Goal: Information Seeking & Learning: Learn about a topic

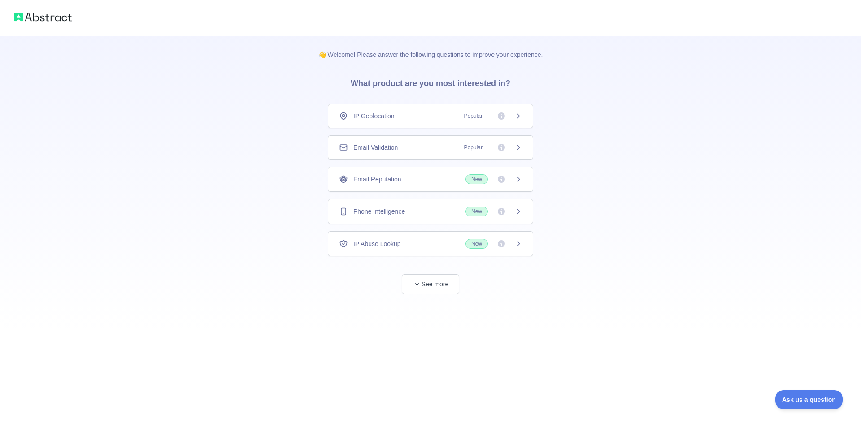
click at [387, 115] on span "IP Geolocation" at bounding box center [373, 116] width 41 height 9
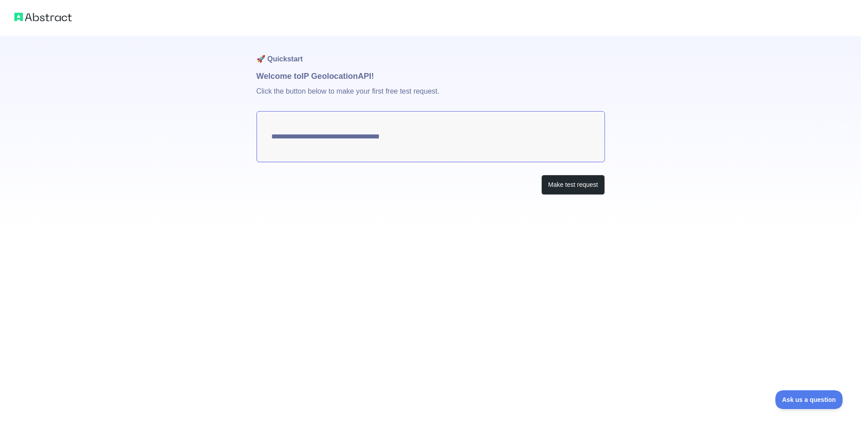
type textarea "**********"
click at [60, 11] on img at bounding box center [42, 17] width 57 height 13
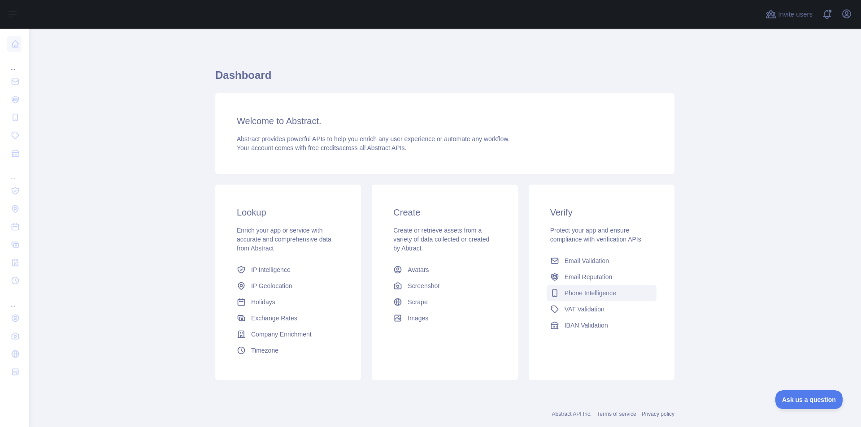
click at [587, 293] on span "Phone Intelligence" at bounding box center [591, 293] width 52 height 9
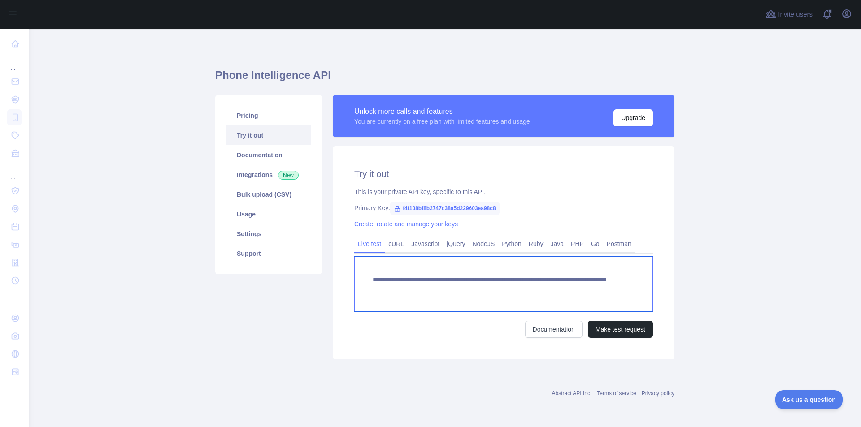
drag, startPoint x: 530, startPoint y: 290, endPoint x: 605, endPoint y: 289, distance: 74.5
click at [605, 289] on textarea "**********" at bounding box center [503, 284] width 299 height 55
click at [605, 287] on textarea "**********" at bounding box center [503, 284] width 299 height 55
drag, startPoint x: 538, startPoint y: 289, endPoint x: 667, endPoint y: 273, distance: 130.2
click at [664, 284] on div "**********" at bounding box center [504, 252] width 342 height 213
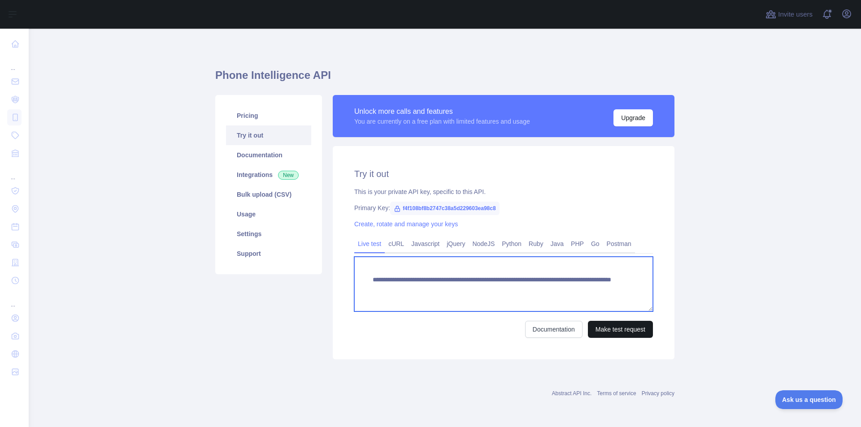
type textarea "**********"
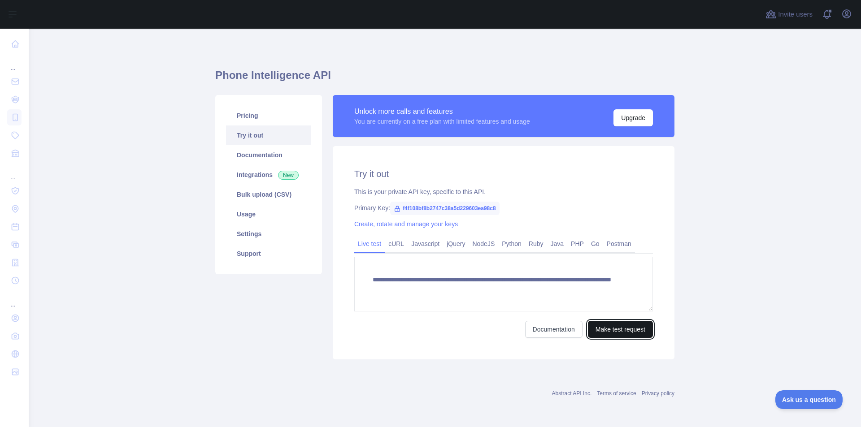
click at [618, 327] on button "Make test request" at bounding box center [620, 329] width 65 height 17
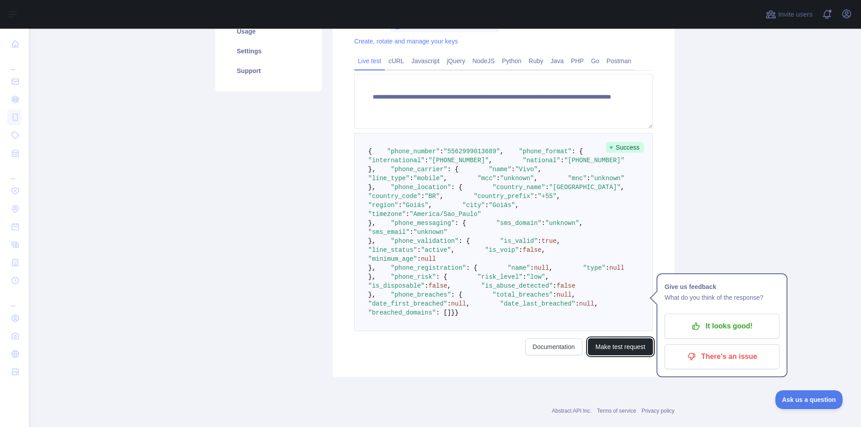
scroll to position [179, 0]
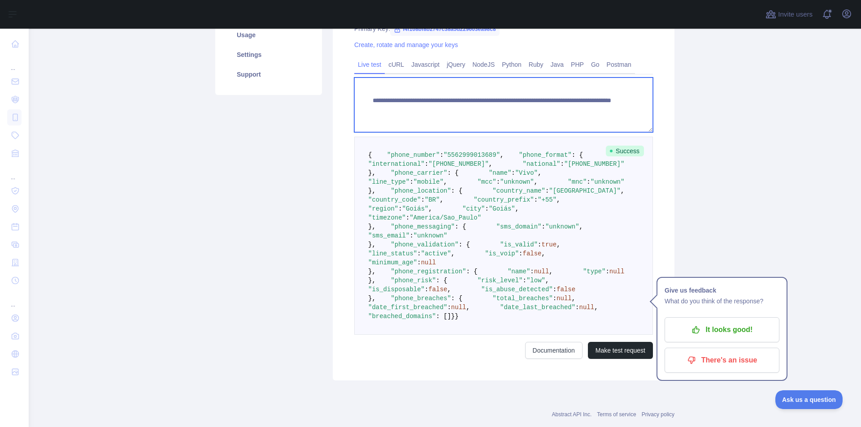
click at [525, 110] on textarea "**********" at bounding box center [503, 105] width 299 height 55
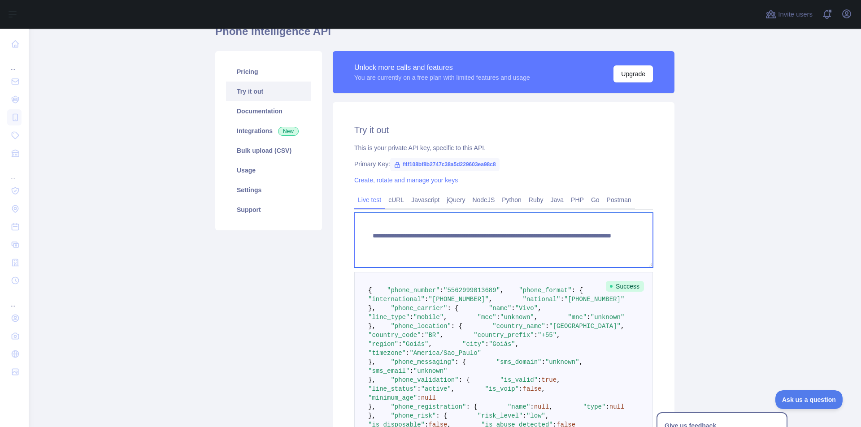
scroll to position [0, 0]
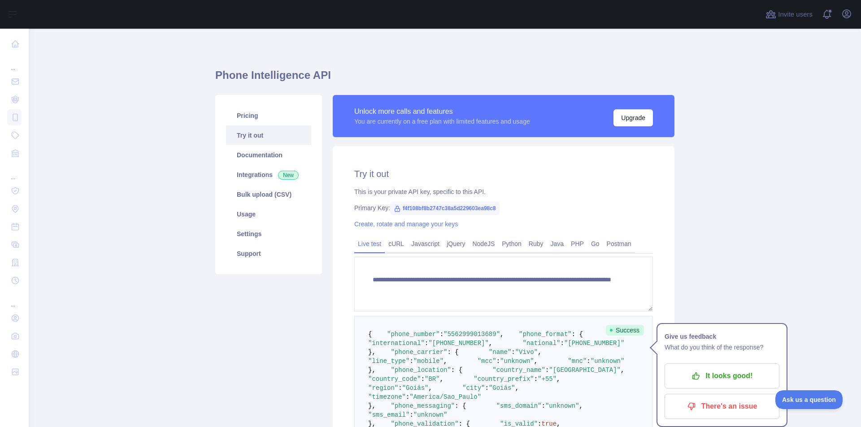
click at [362, 244] on link "Live test" at bounding box center [369, 244] width 30 height 14
click at [245, 130] on link "Try it out" at bounding box center [268, 136] width 85 height 20
click at [249, 117] on link "Pricing" at bounding box center [268, 116] width 85 height 20
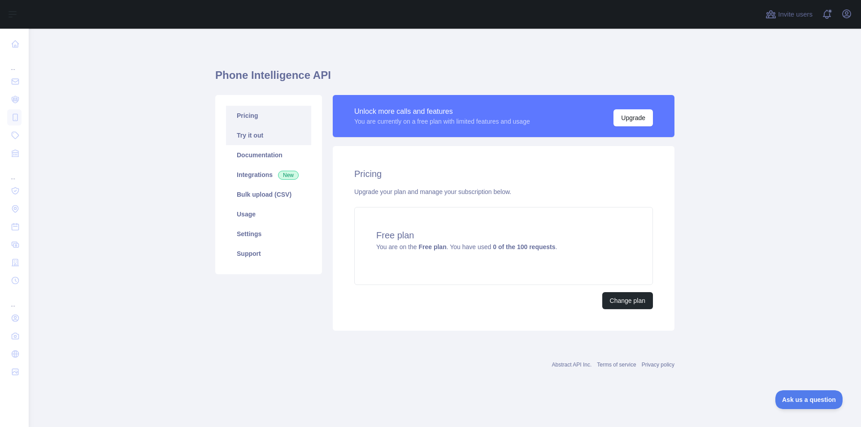
click at [244, 133] on link "Try it out" at bounding box center [268, 136] width 85 height 20
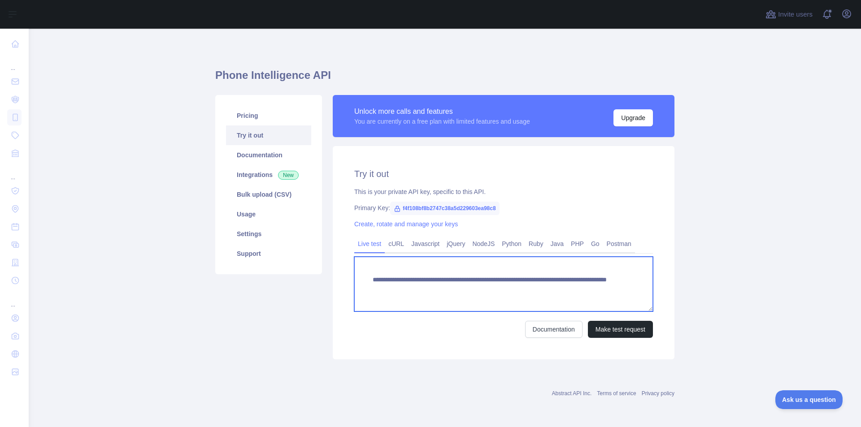
drag, startPoint x: 530, startPoint y: 286, endPoint x: 553, endPoint y: 284, distance: 23.4
click at [553, 284] on textarea "**********" at bounding box center [503, 284] width 299 height 55
click at [544, 286] on textarea "**********" at bounding box center [503, 284] width 299 height 55
drag, startPoint x: 529, startPoint y: 288, endPoint x: 613, endPoint y: 287, distance: 83.9
click at [613, 287] on textarea "**********" at bounding box center [503, 284] width 299 height 55
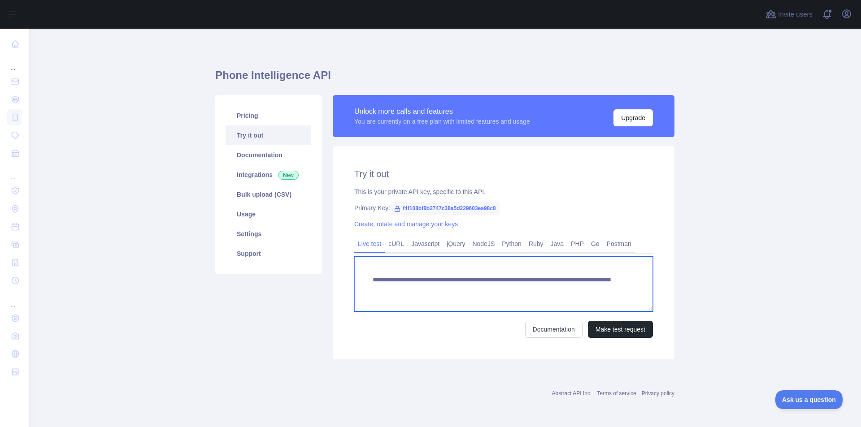
type textarea "**********"
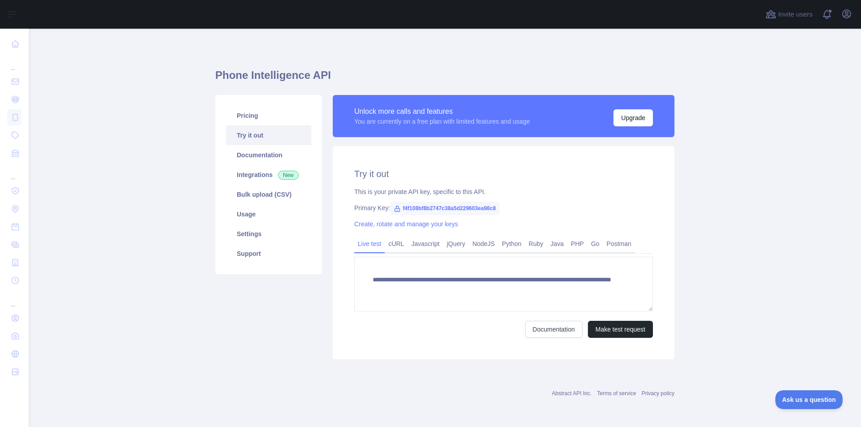
click at [741, 265] on main "**********" at bounding box center [445, 228] width 832 height 399
click at [616, 329] on button "Make test request" at bounding box center [620, 329] width 65 height 17
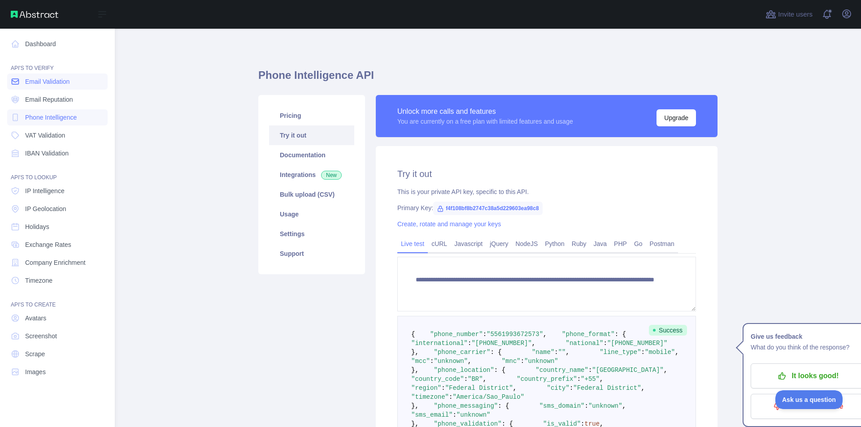
click at [44, 83] on span "Email Validation" at bounding box center [47, 81] width 44 height 9
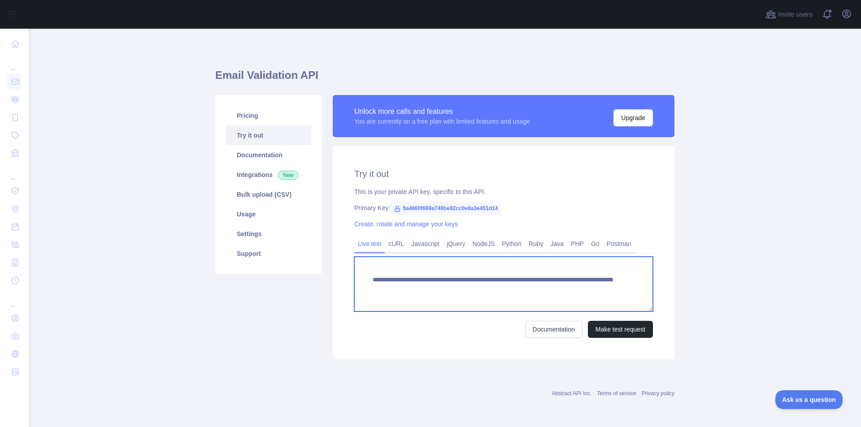
click at [528, 287] on textarea "**********" at bounding box center [503, 284] width 299 height 55
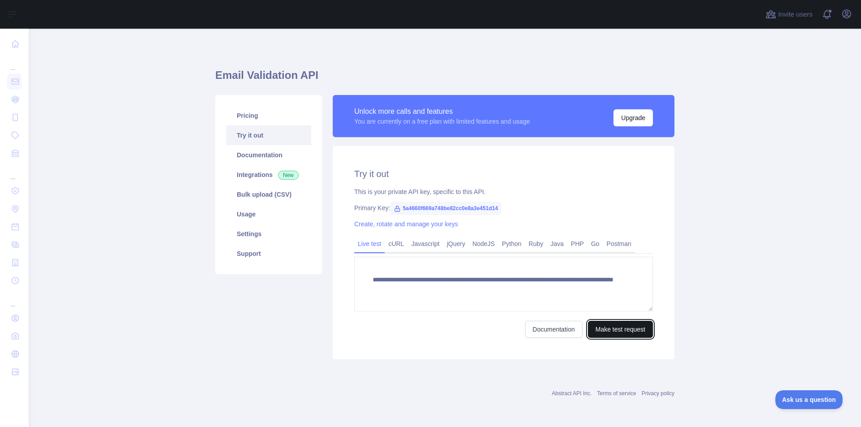
click at [612, 331] on button "Make test request" at bounding box center [620, 329] width 65 height 17
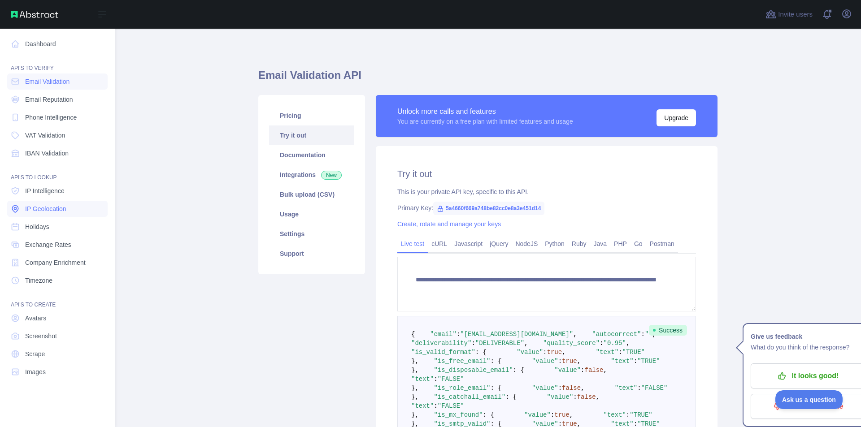
click at [37, 207] on span "IP Geolocation" at bounding box center [45, 209] width 41 height 9
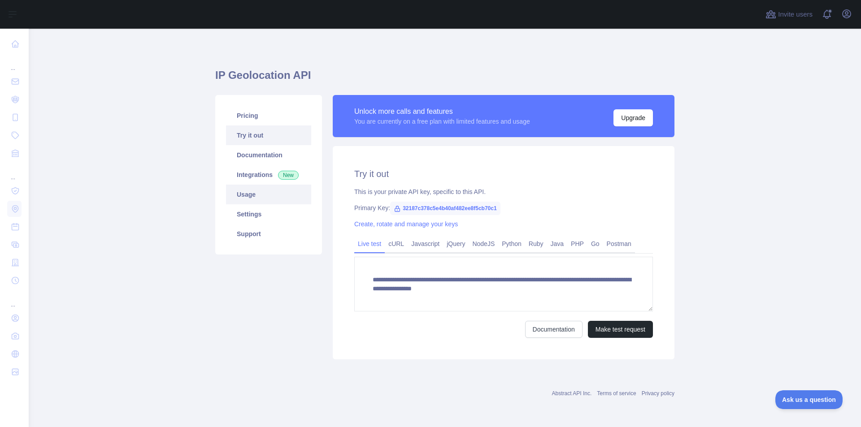
click at [248, 200] on link "Usage" at bounding box center [268, 195] width 85 height 20
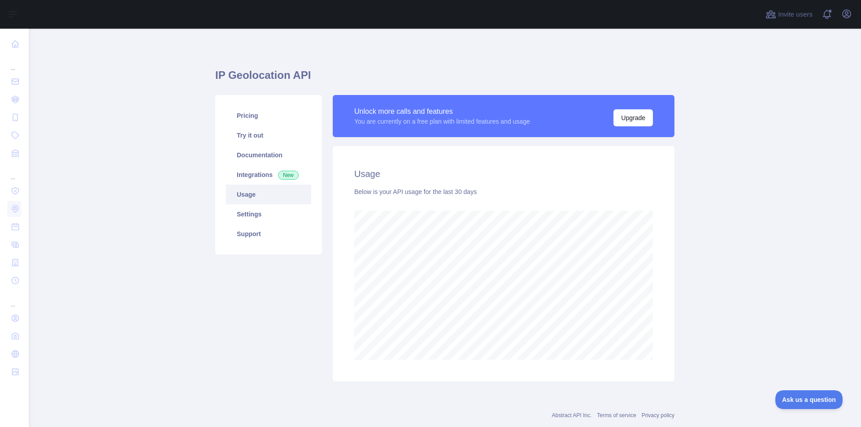
scroll to position [399, 826]
click at [254, 135] on link "Try it out" at bounding box center [268, 136] width 85 height 20
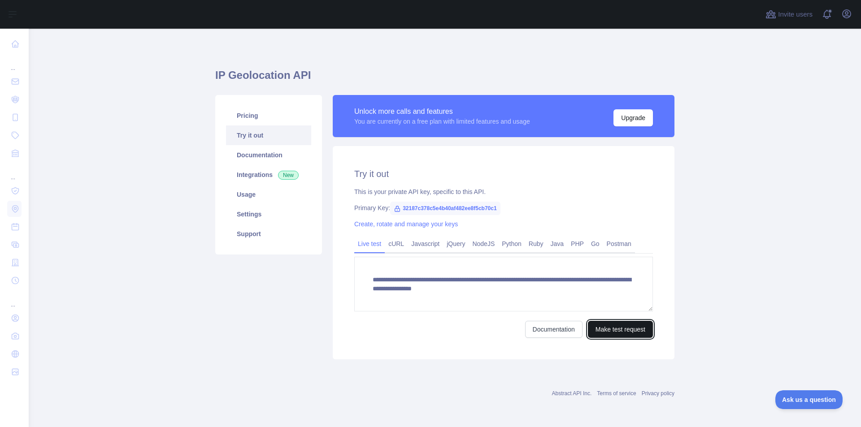
click at [624, 331] on button "Make test request" at bounding box center [620, 329] width 65 height 17
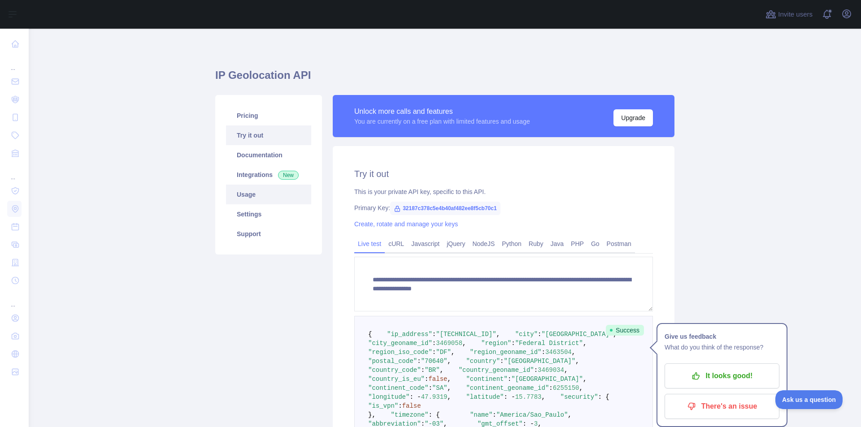
click at [248, 195] on link "Usage" at bounding box center [268, 195] width 85 height 20
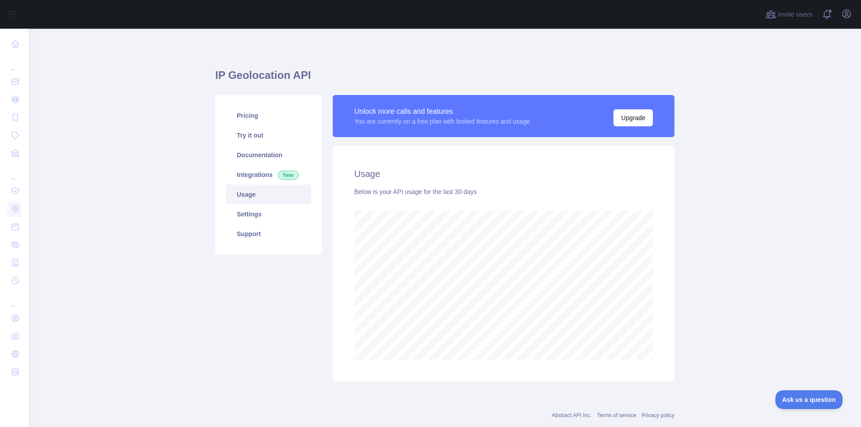
scroll to position [399, 826]
click at [241, 111] on link "Pricing" at bounding box center [268, 116] width 85 height 20
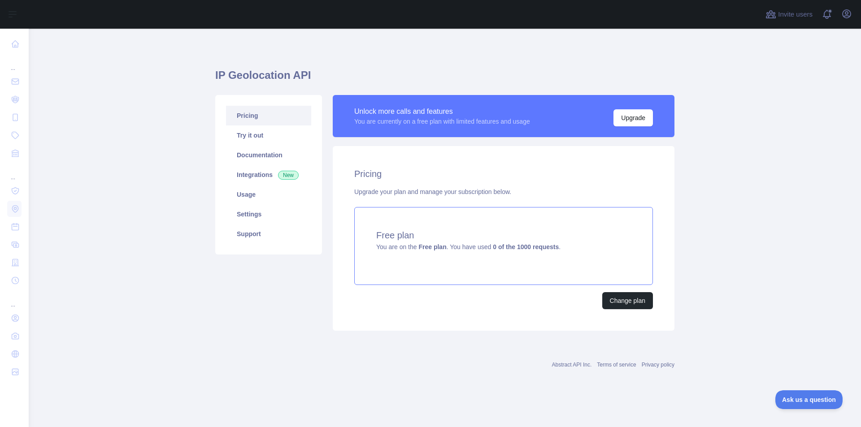
click at [402, 235] on h4 "Free plan" at bounding box center [503, 235] width 255 height 13
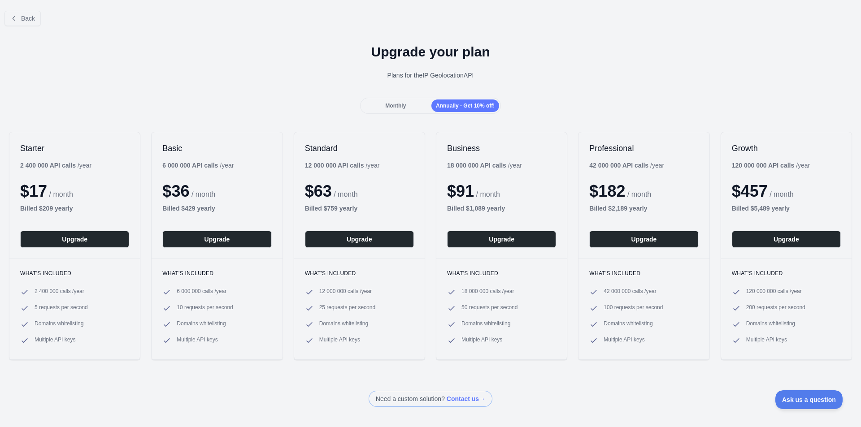
click at [383, 104] on div "Monthly" at bounding box center [396, 106] width 68 height 13
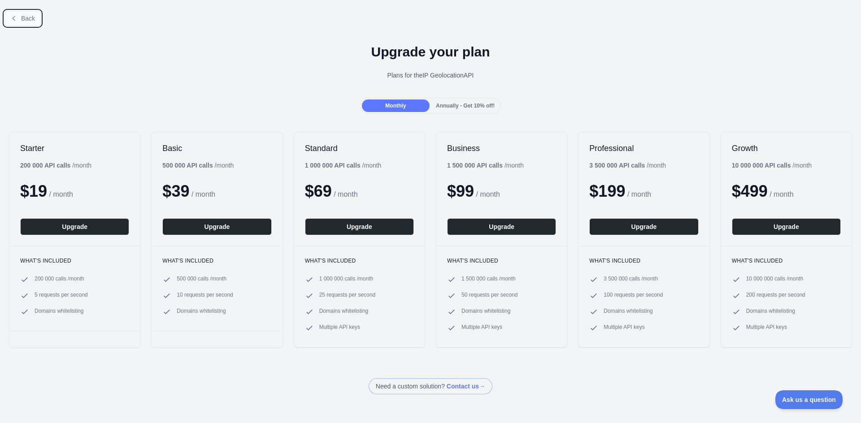
click at [31, 24] on button "Back" at bounding box center [22, 18] width 36 height 15
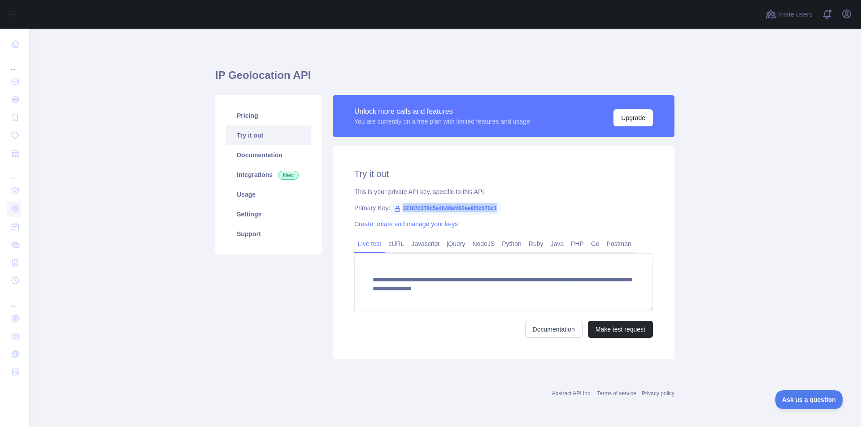
drag, startPoint x: 401, startPoint y: 206, endPoint x: 501, endPoint y: 202, distance: 99.6
click at [501, 202] on div "**********" at bounding box center [504, 252] width 342 height 213
copy span "32187c378c5e4b40af482ee8f5cb70c1"
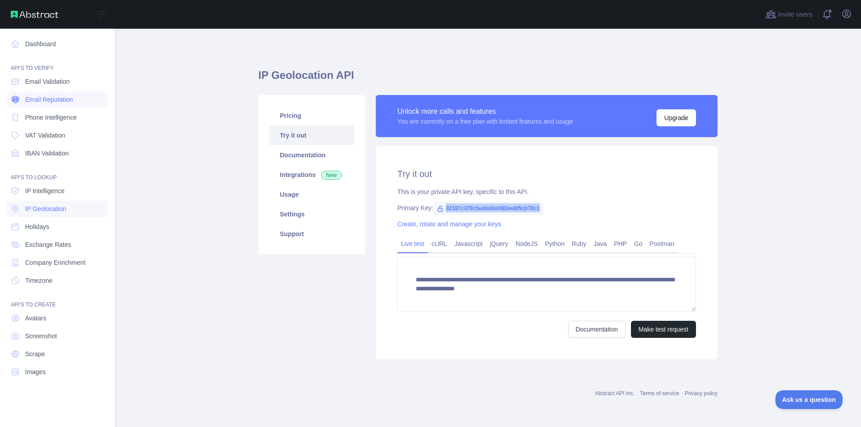
click at [42, 100] on span "Email Reputation" at bounding box center [49, 99] width 48 height 9
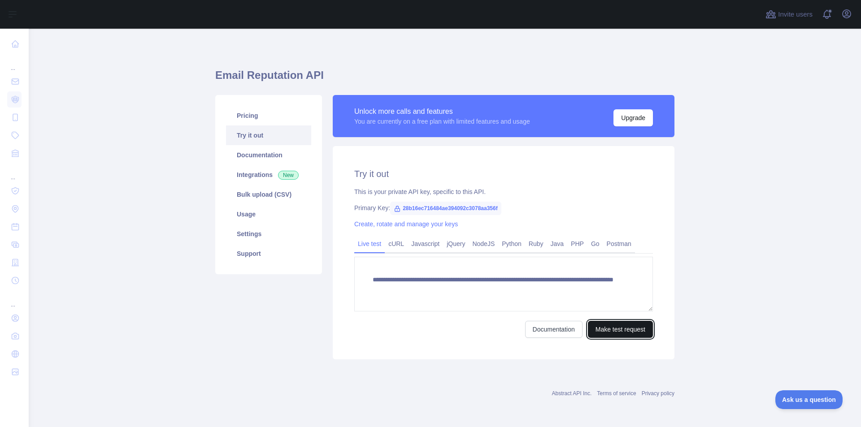
click at [617, 332] on button "Make test request" at bounding box center [620, 329] width 65 height 17
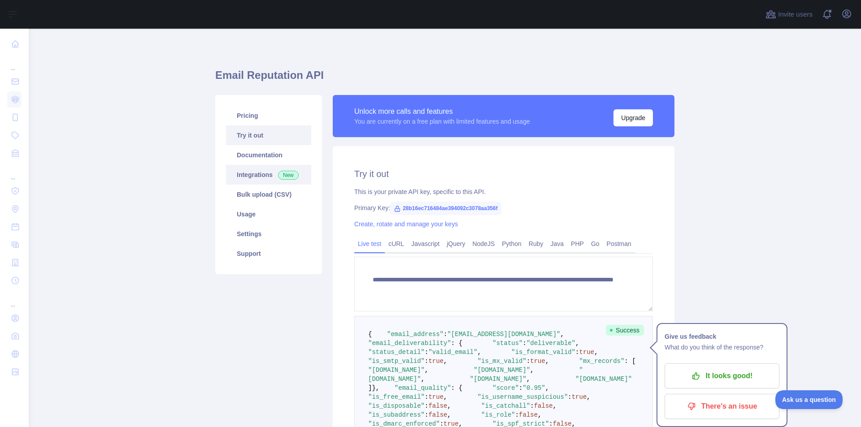
click at [246, 174] on link "Integrations New" at bounding box center [268, 175] width 85 height 20
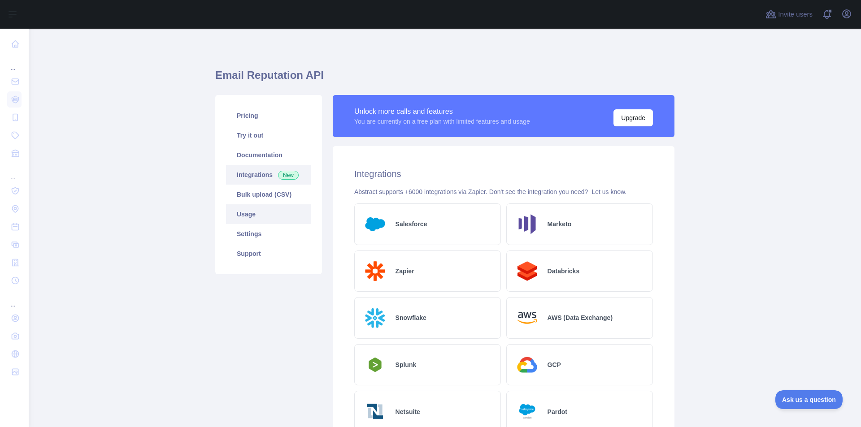
click at [226, 219] on link "Usage" at bounding box center [268, 215] width 85 height 20
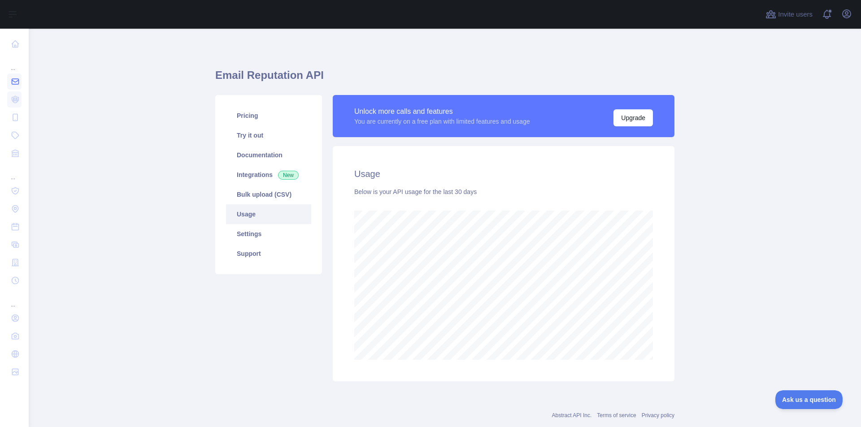
scroll to position [448088, 447747]
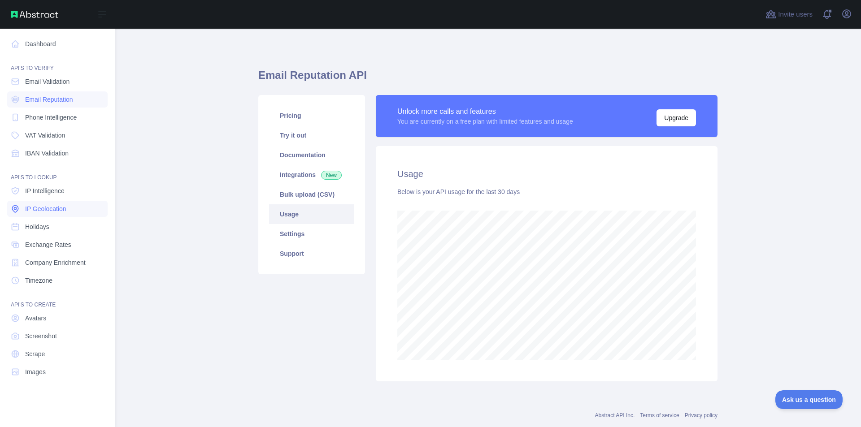
click at [47, 210] on span "IP Geolocation" at bounding box center [45, 209] width 41 height 9
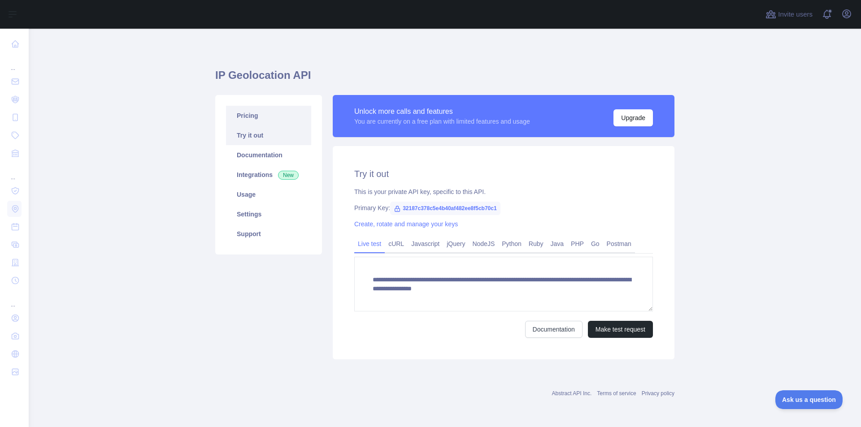
click at [238, 113] on link "Pricing" at bounding box center [268, 116] width 85 height 20
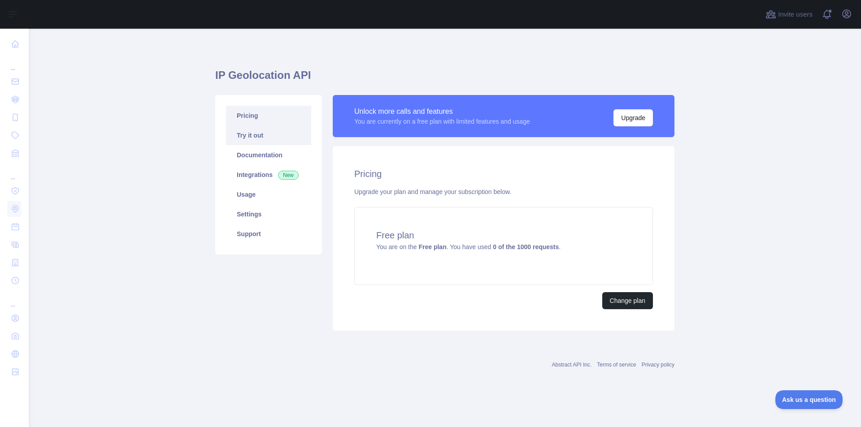
click at [248, 135] on link "Try it out" at bounding box center [268, 136] width 85 height 20
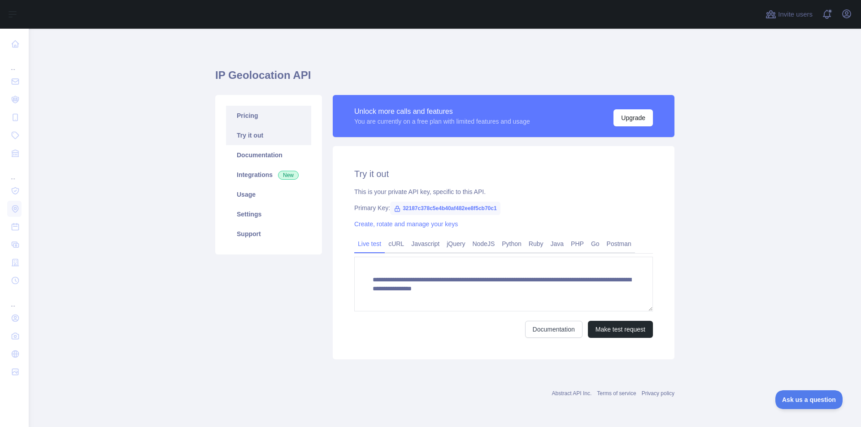
click at [236, 113] on link "Pricing" at bounding box center [268, 116] width 85 height 20
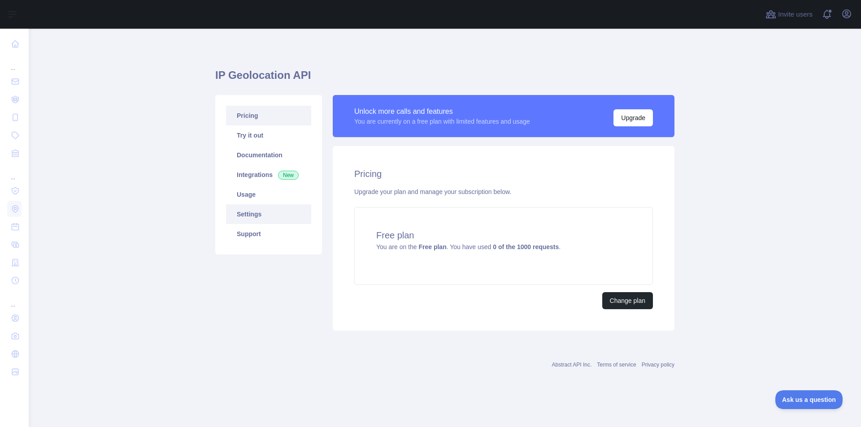
drag, startPoint x: 248, startPoint y: 216, endPoint x: 230, endPoint y: 213, distance: 18.1
click at [248, 216] on link "Settings" at bounding box center [268, 215] width 85 height 20
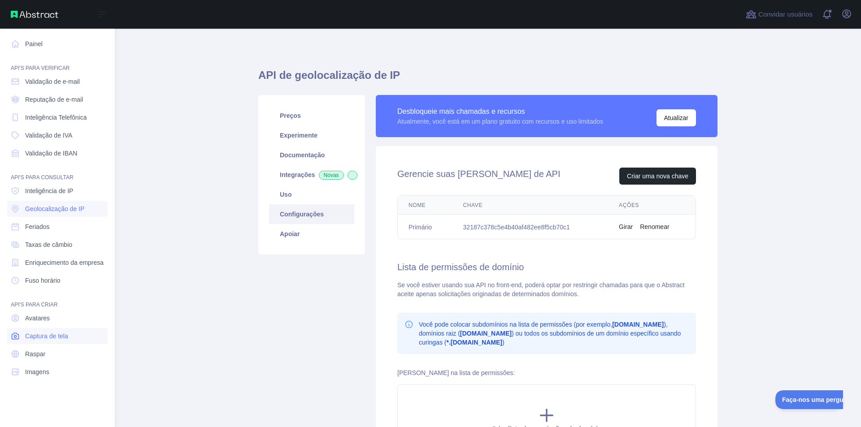
click at [33, 335] on font "Captura de tela" at bounding box center [46, 336] width 43 height 7
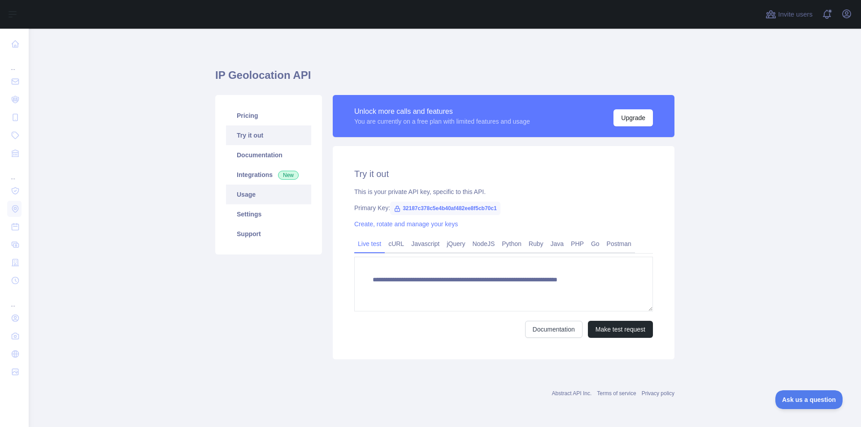
drag, startPoint x: 258, startPoint y: 198, endPoint x: 247, endPoint y: 197, distance: 11.2
click at [258, 198] on link "Usage" at bounding box center [268, 195] width 85 height 20
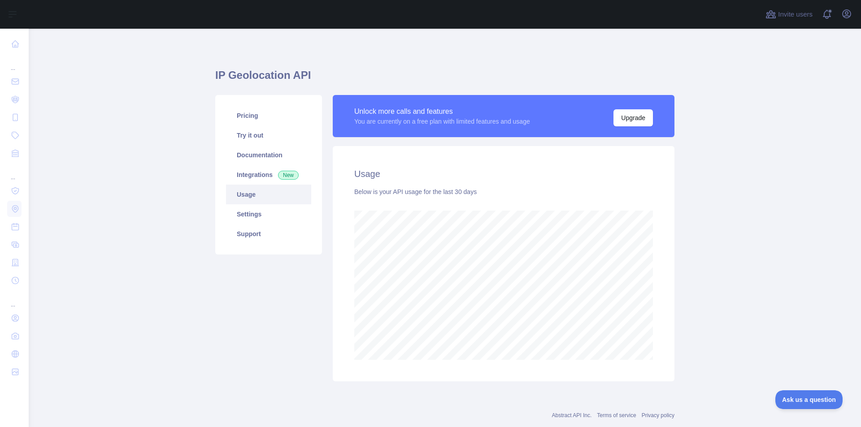
scroll to position [399, 826]
click at [241, 139] on link "Try it out" at bounding box center [268, 136] width 85 height 20
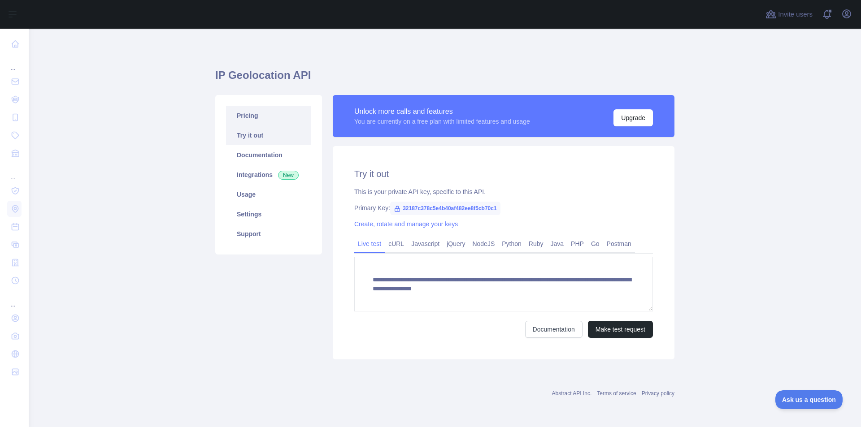
click at [235, 109] on link "Pricing" at bounding box center [268, 116] width 85 height 20
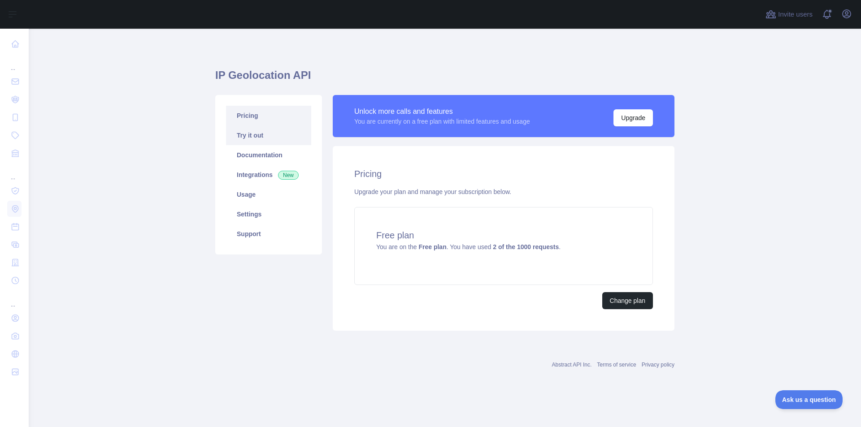
click at [243, 135] on link "Try it out" at bounding box center [268, 136] width 85 height 20
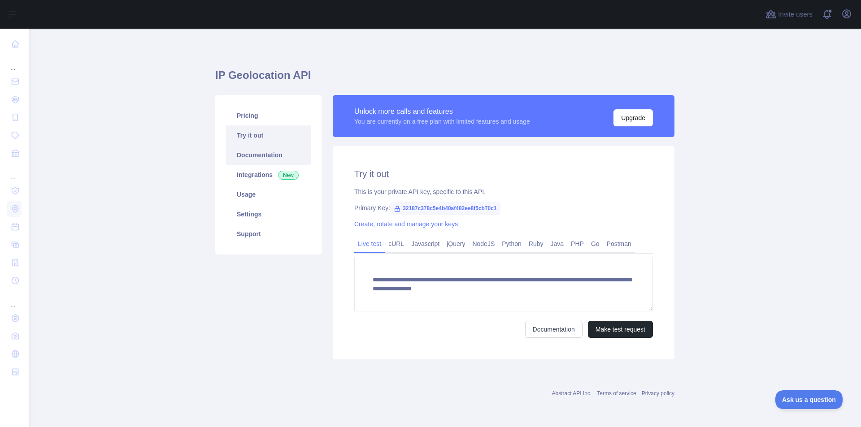
click at [246, 153] on link "Documentation" at bounding box center [268, 155] width 85 height 20
click at [249, 192] on link "Usage" at bounding box center [268, 195] width 85 height 20
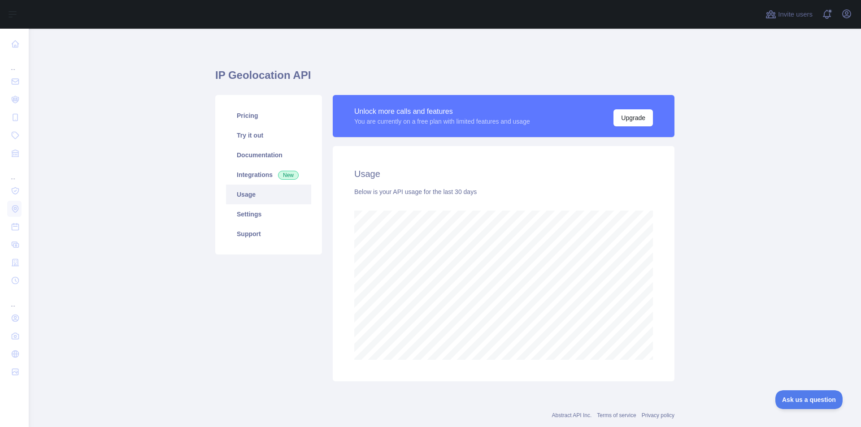
scroll to position [399, 826]
click at [243, 137] on link "Try it out" at bounding box center [268, 136] width 85 height 20
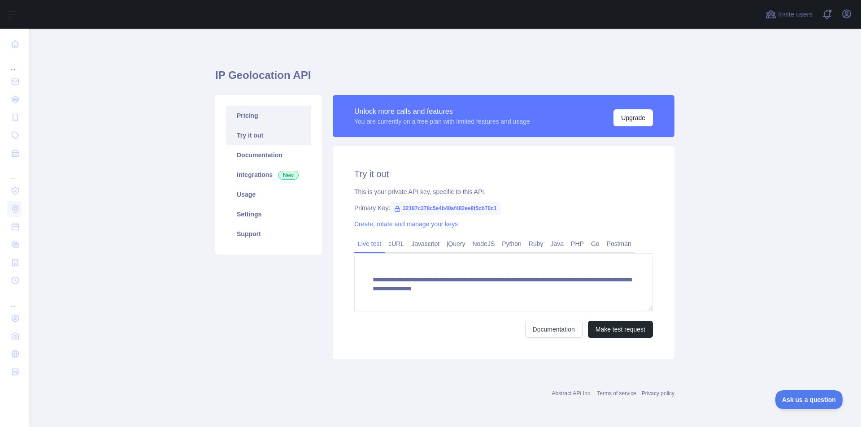
click at [244, 114] on link "Pricing" at bounding box center [268, 116] width 85 height 20
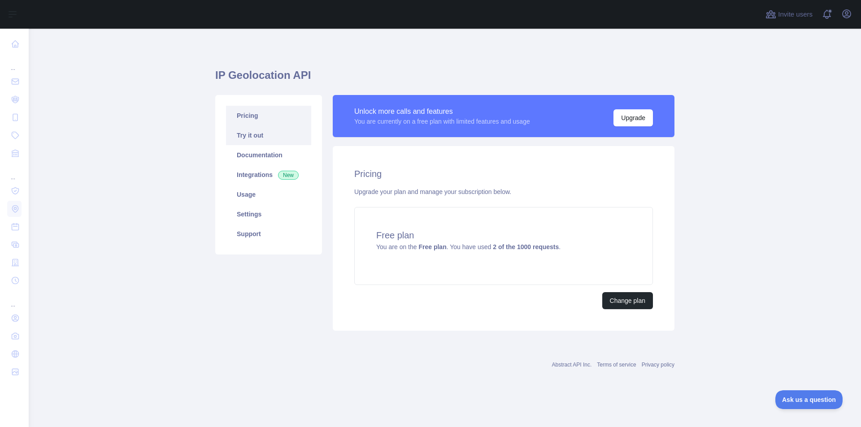
click at [244, 135] on link "Try it out" at bounding box center [268, 136] width 85 height 20
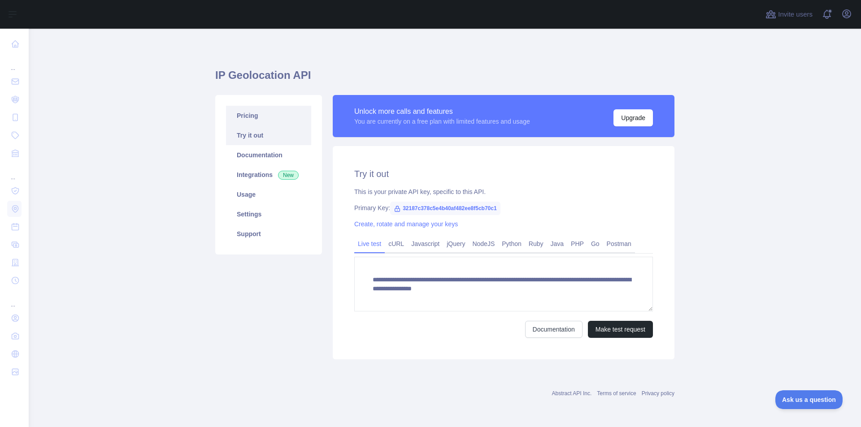
drag, startPoint x: 246, startPoint y: 112, endPoint x: 232, endPoint y: 118, distance: 14.5
click at [246, 112] on link "Pricing" at bounding box center [268, 116] width 85 height 20
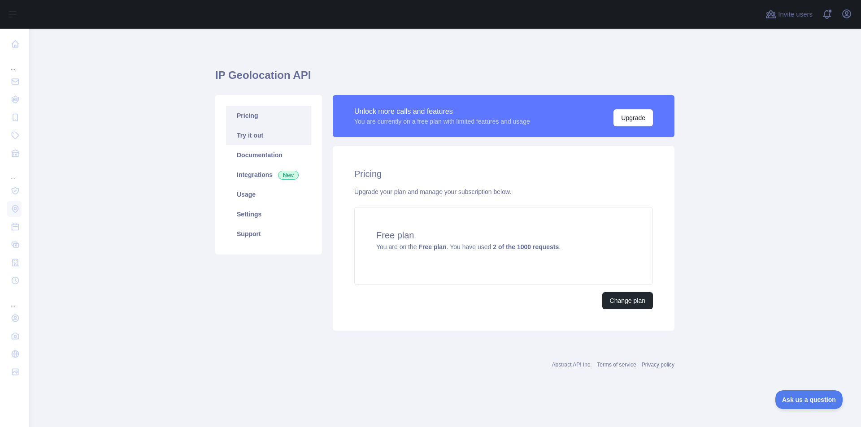
click at [254, 133] on link "Try it out" at bounding box center [268, 136] width 85 height 20
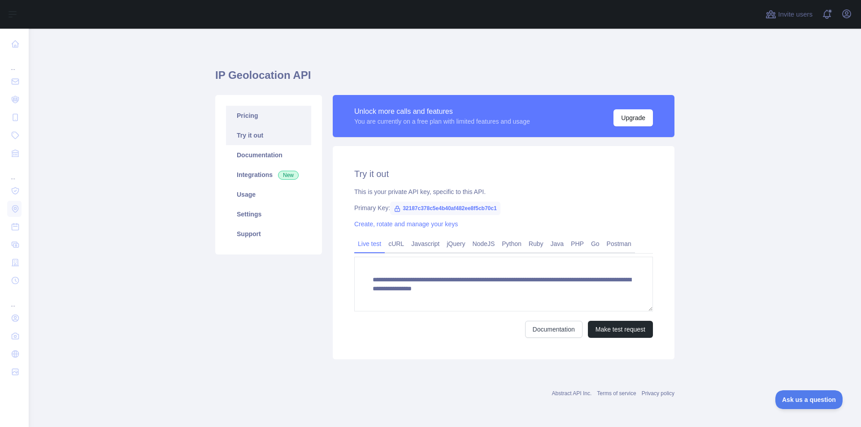
click at [243, 117] on link "Pricing" at bounding box center [268, 116] width 85 height 20
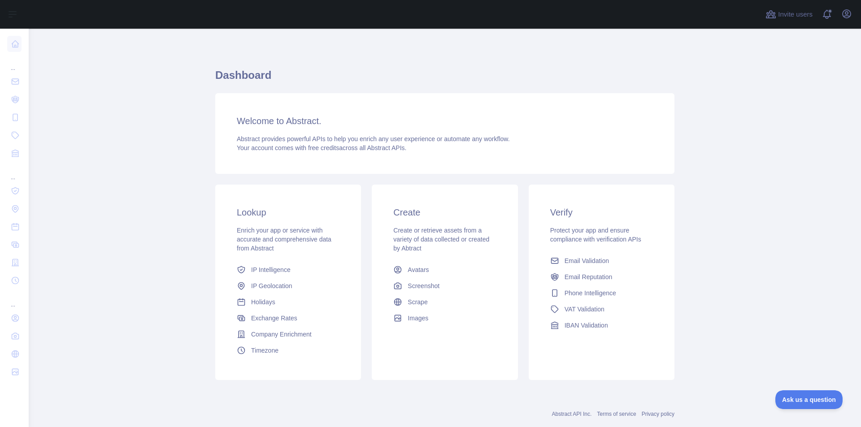
click at [410, 299] on span "Scrape" at bounding box center [418, 302] width 20 height 9
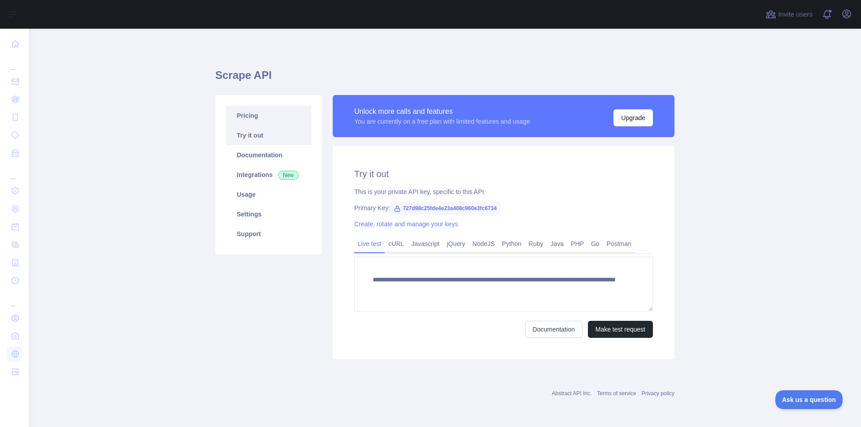
click at [255, 109] on link "Pricing" at bounding box center [268, 116] width 85 height 20
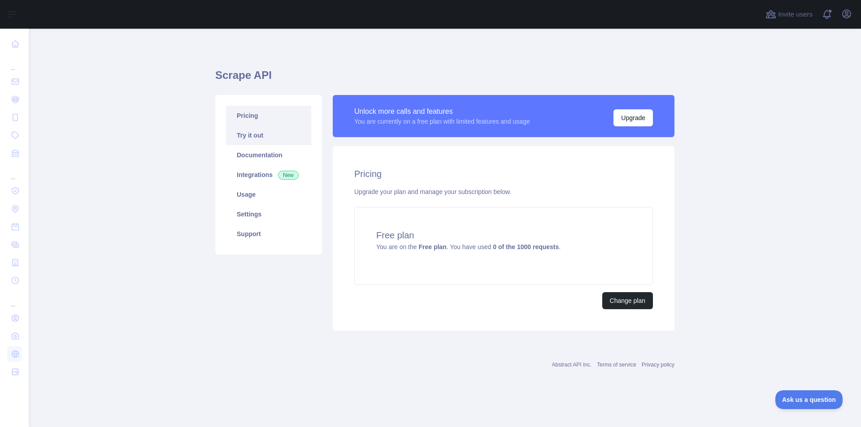
click at [240, 130] on link "Try it out" at bounding box center [268, 136] width 85 height 20
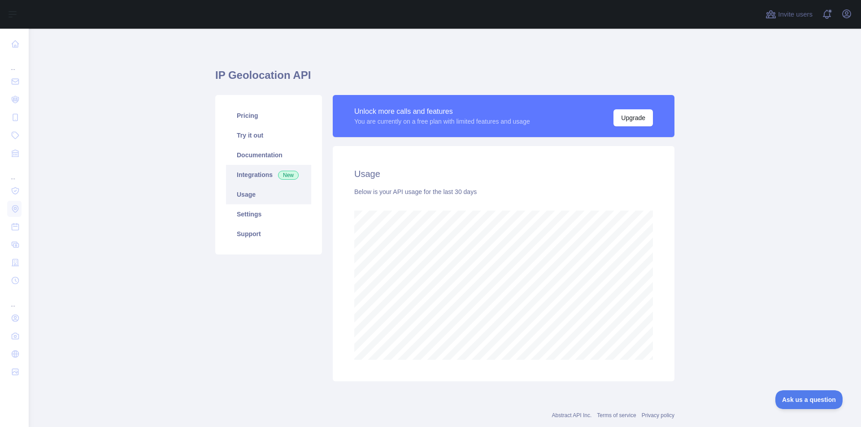
click at [235, 173] on link "Integrations New" at bounding box center [268, 175] width 85 height 20
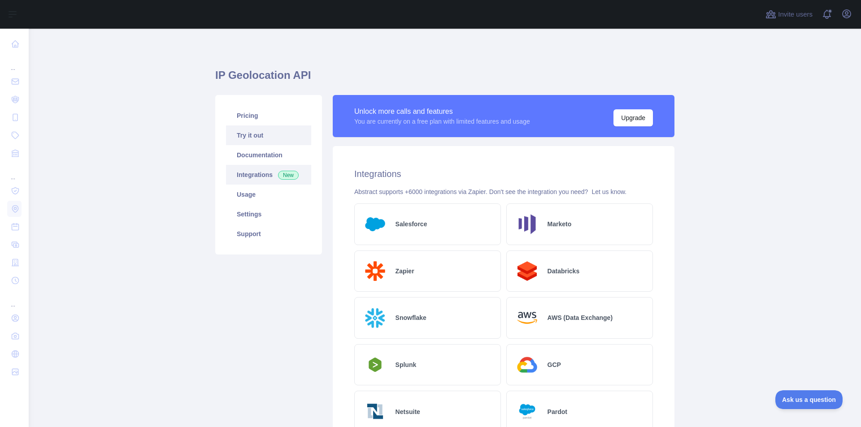
click at [249, 134] on link "Try it out" at bounding box center [268, 136] width 85 height 20
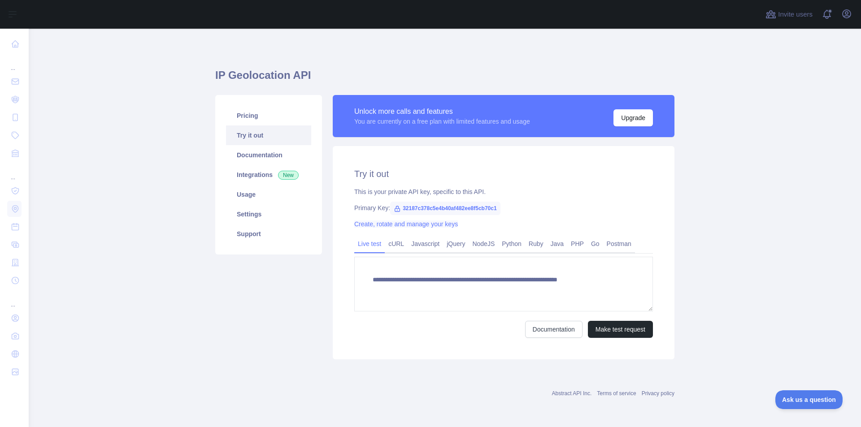
type textarea "**********"
drag, startPoint x: 402, startPoint y: 209, endPoint x: 496, endPoint y: 204, distance: 94.3
click at [496, 204] on span "32187c378c5e4b40af482ee8f5cb70c1" at bounding box center [445, 208] width 110 height 13
copy span "32187c378c5e4b40af482ee8f5cb70c1"
